Goal: Find specific page/section: Find specific page/section

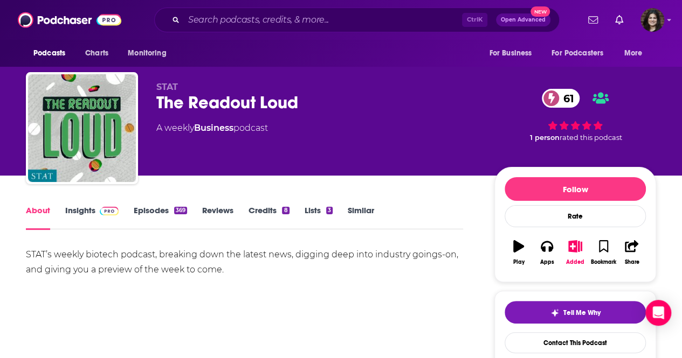
click at [83, 205] on link "Insights" at bounding box center [91, 217] width 53 height 25
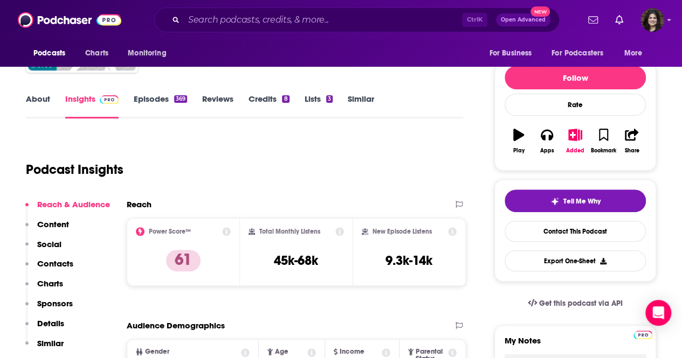
scroll to position [113, 0]
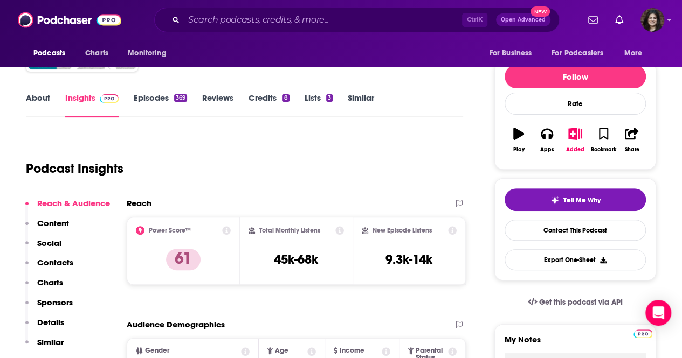
click at [57, 252] on button "Social" at bounding box center [43, 248] width 36 height 20
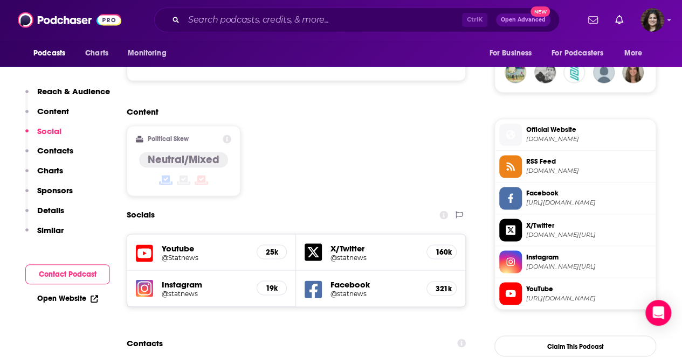
click at [66, 150] on p "Contacts" at bounding box center [55, 150] width 36 height 10
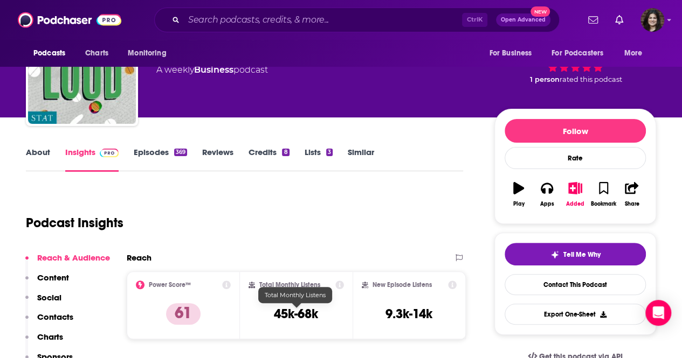
scroll to position [0, 0]
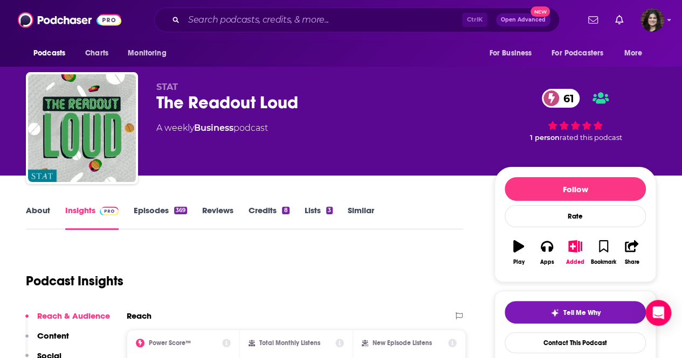
click at [27, 214] on link "About" at bounding box center [38, 217] width 24 height 25
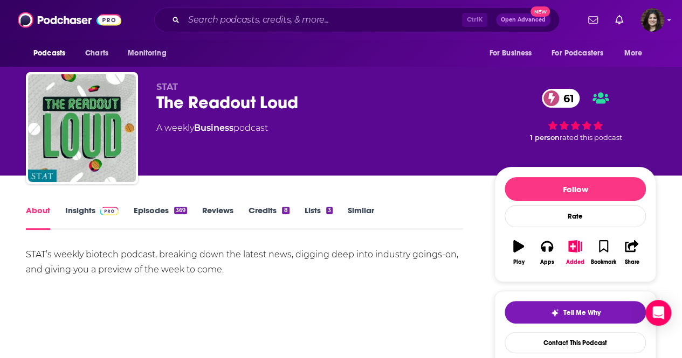
click at [27, 214] on link "About" at bounding box center [38, 217] width 24 height 25
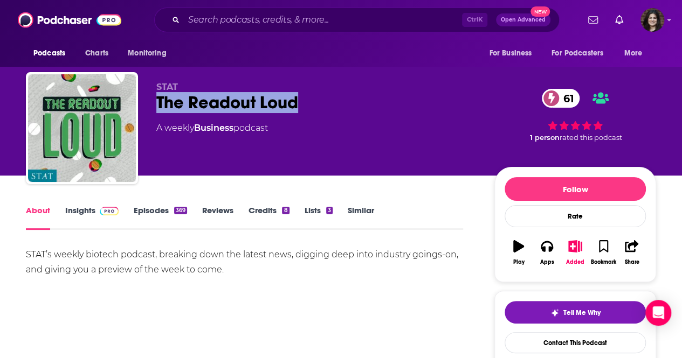
drag, startPoint x: 310, startPoint y: 99, endPoint x: 155, endPoint y: 103, distance: 155.8
click at [155, 103] on div "STAT The Readout Loud 61 A weekly Business podcast 61 1 person rated this podca…" at bounding box center [341, 130] width 630 height 116
copy h1 "The Readout Loud"
